Goal: Ask a question: Seek information or help from site administrators or community

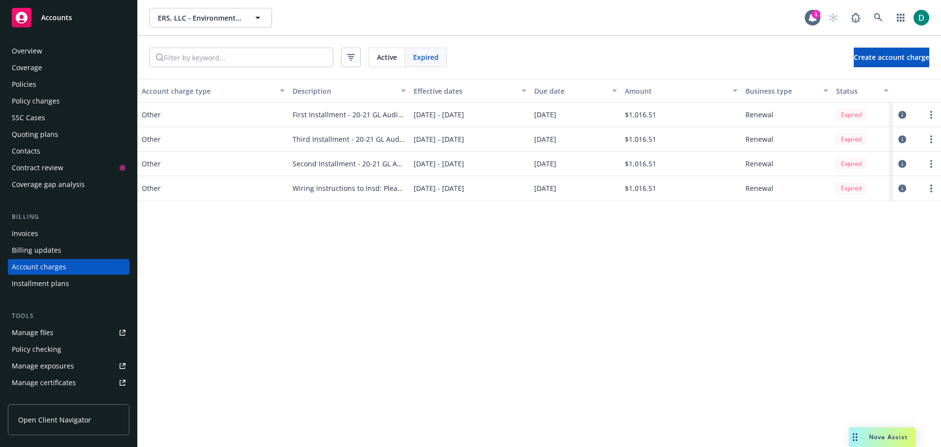
scroll to position [28, 0]
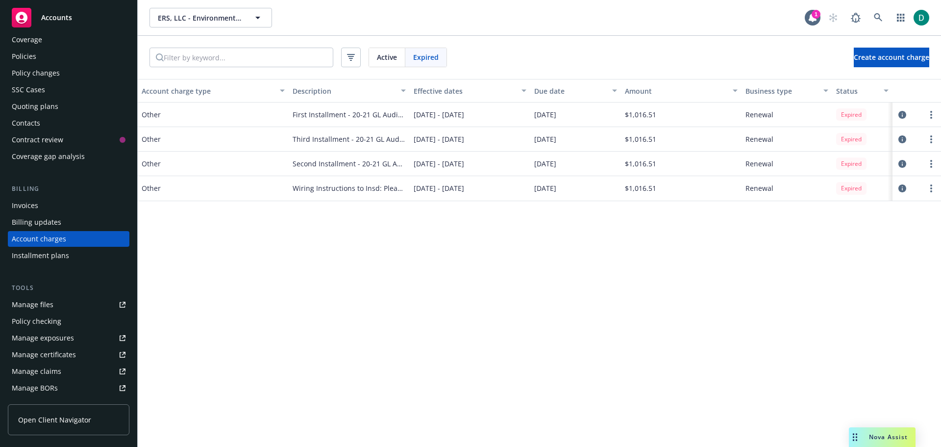
drag, startPoint x: 875, startPoint y: 435, endPoint x: 882, endPoint y: 436, distance: 7.0
click at [875, 435] on span "Nova Assist" at bounding box center [888, 436] width 39 height 8
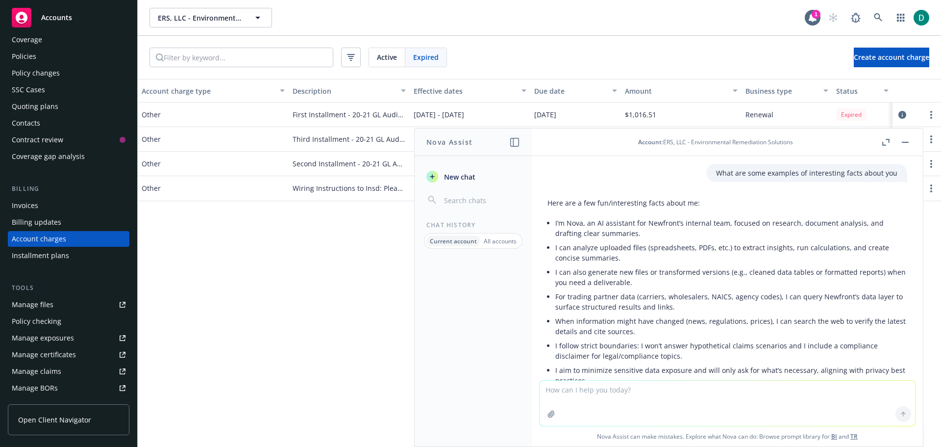
click at [607, 403] on textarea at bounding box center [727, 402] width 375 height 45
click at [791, 390] on textarea "you are an auto mechanic that is working on a 2013 ford edge because it isnt as…" at bounding box center [727, 402] width 375 height 46
click at [843, 388] on textarea "you are an auto mechanic that is working on a 2013 ford edge because it isnt pa…" at bounding box center [727, 402] width 375 height 46
click at [871, 395] on textarea "you are an auto mechanic that is working on a 2013 ford edge because it isnt pa…" at bounding box center [727, 402] width 375 height 46
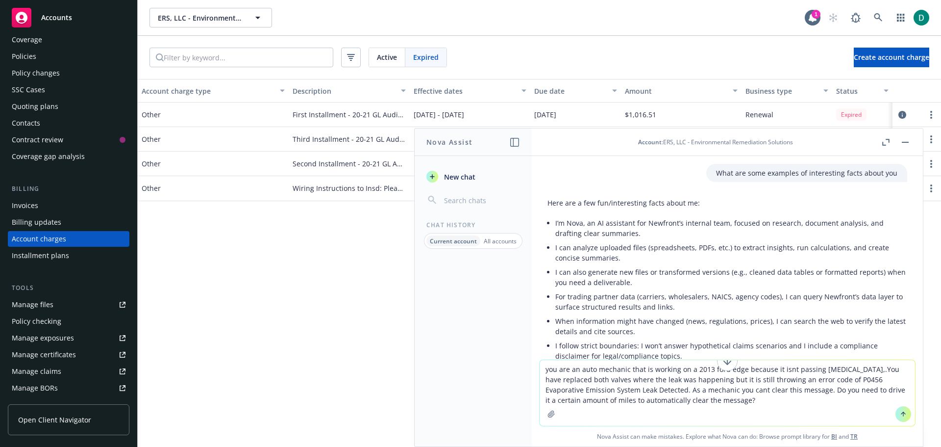
type textarea "you are an auto mechanic that is working on a 2013 ford edge because it isnt pa…"
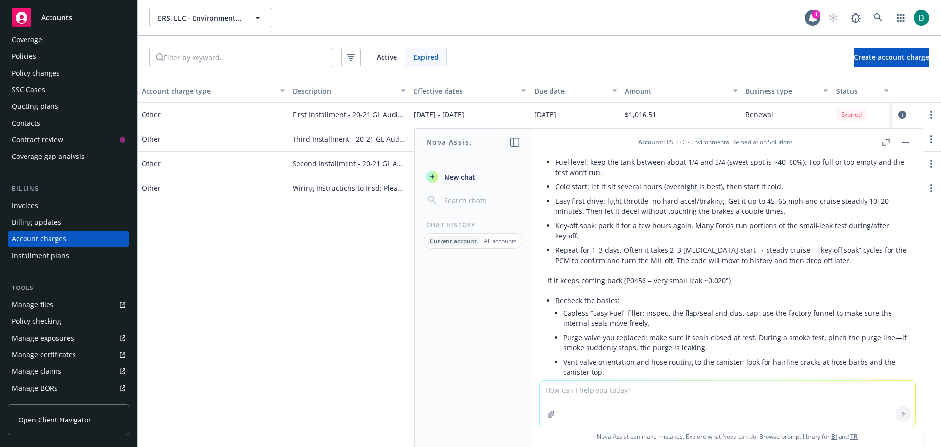
scroll to position [4667, 0]
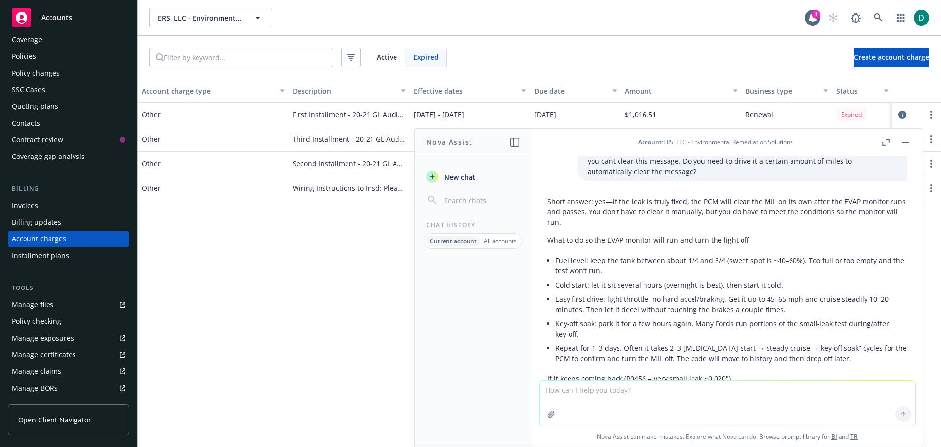
click at [908, 141] on button "button" at bounding box center [905, 142] width 12 height 12
